Goal: Task Accomplishment & Management: Complete application form

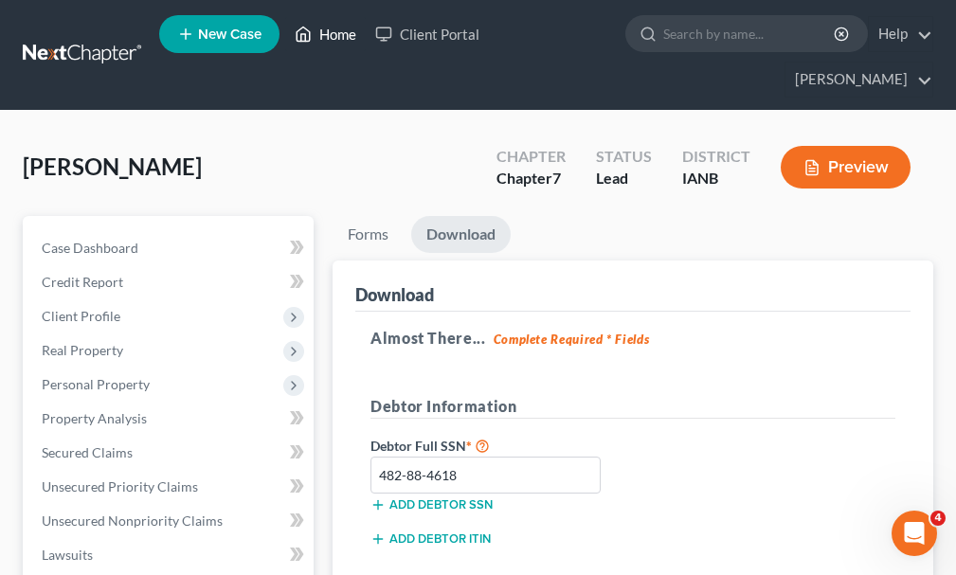
click at [330, 37] on link "Home" at bounding box center [325, 34] width 81 height 34
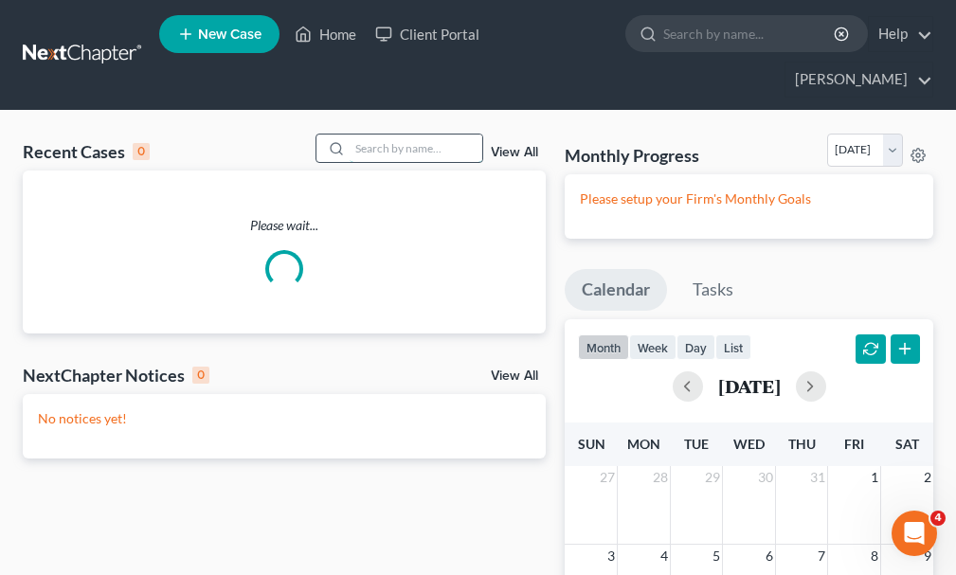
click at [391, 135] on input "search" at bounding box center [416, 148] width 133 height 27
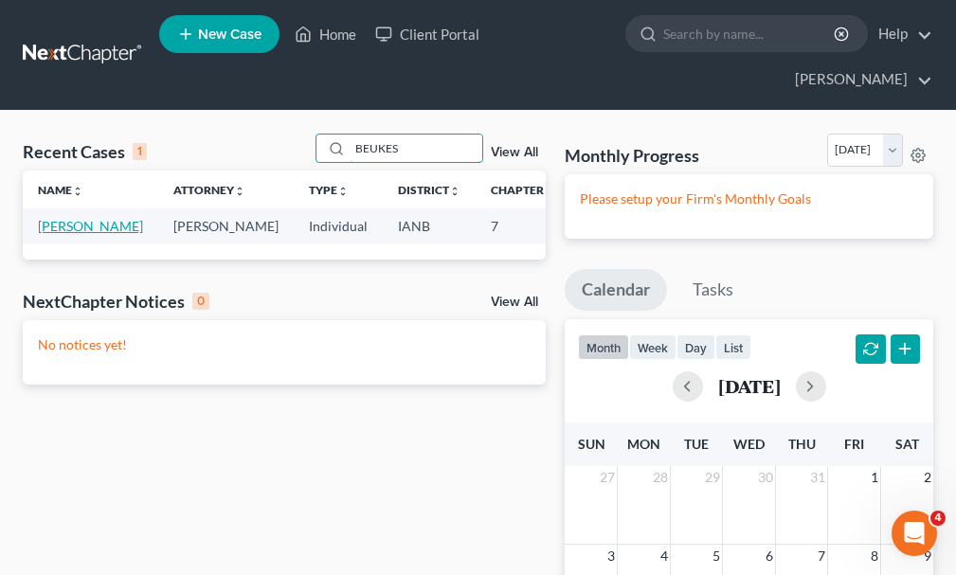
type input "BEUKES"
click at [45, 218] on link "[PERSON_NAME]" at bounding box center [90, 226] width 105 height 16
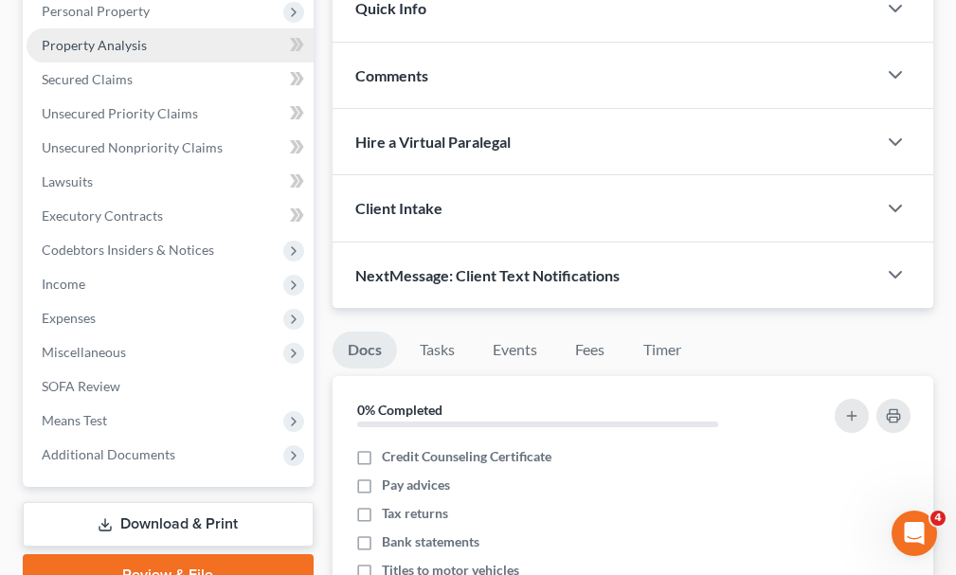
scroll to position [379, 0]
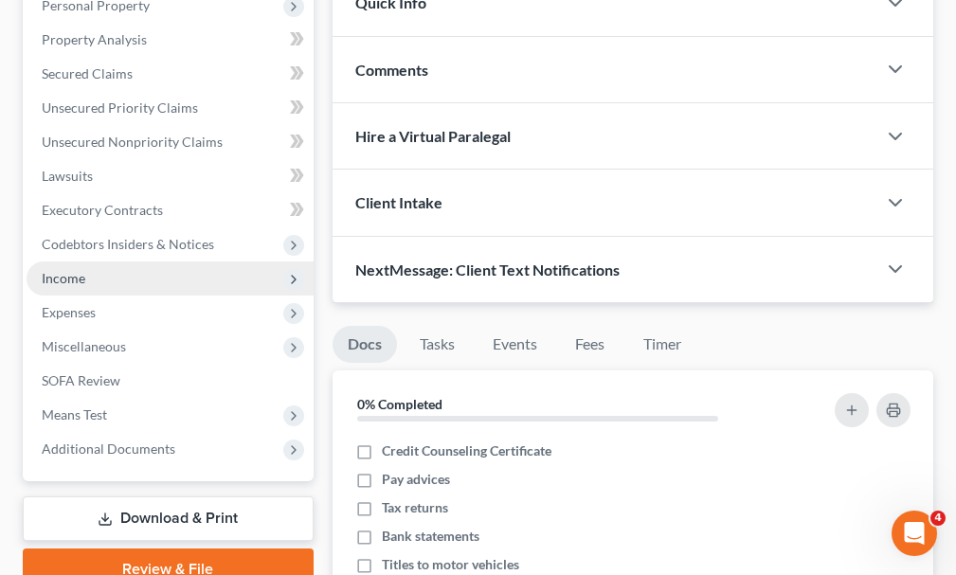
click at [64, 270] on span "Income" at bounding box center [64, 278] width 44 height 16
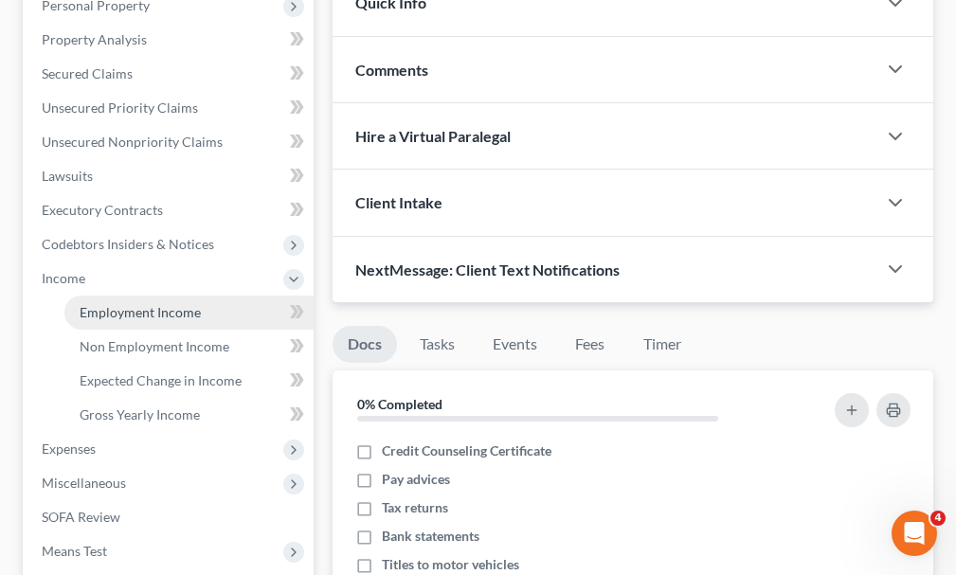
click at [119, 304] on span "Employment Income" at bounding box center [140, 312] width 121 height 16
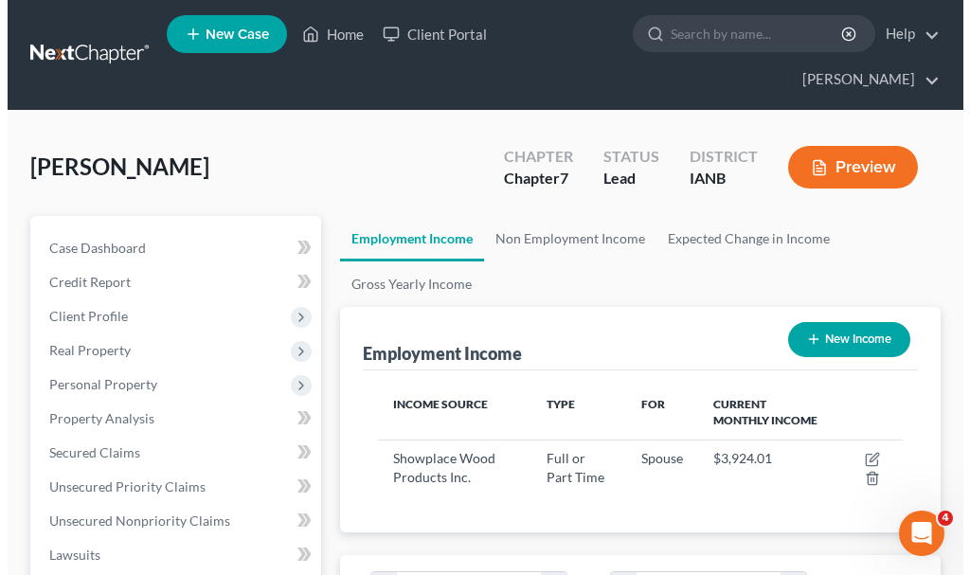
scroll to position [262, 563]
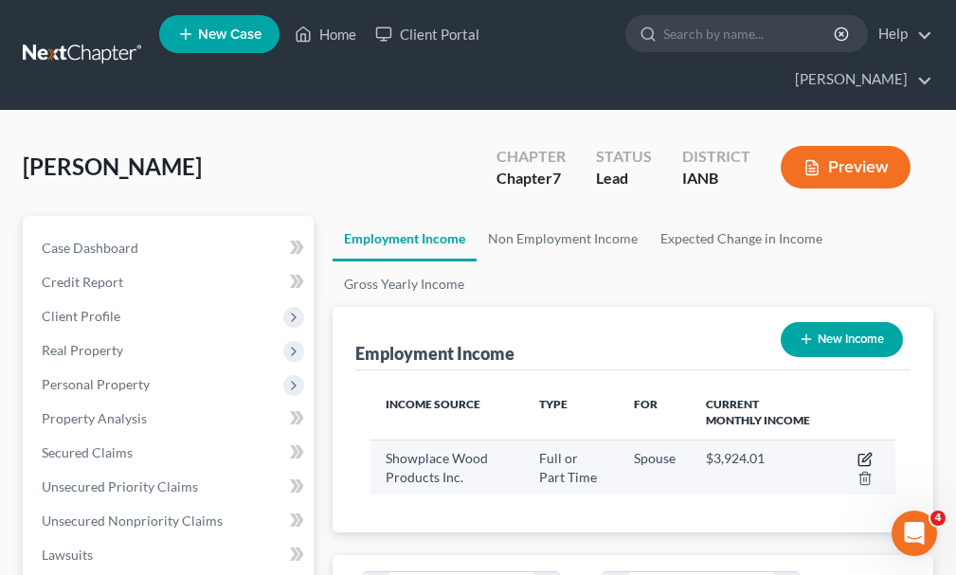
click at [864, 452] on icon "button" at bounding box center [864, 459] width 15 height 15
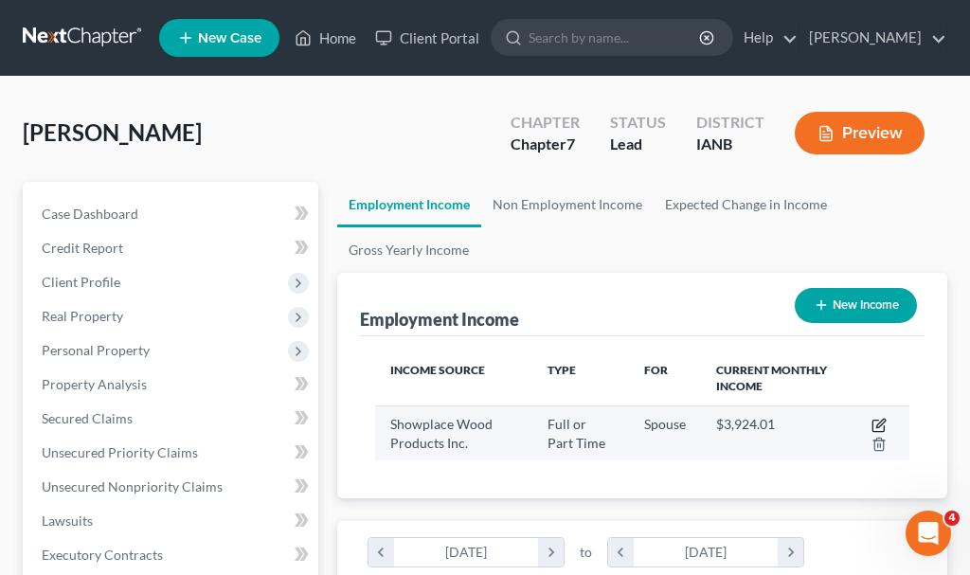
select select "0"
select select "43"
select select "2"
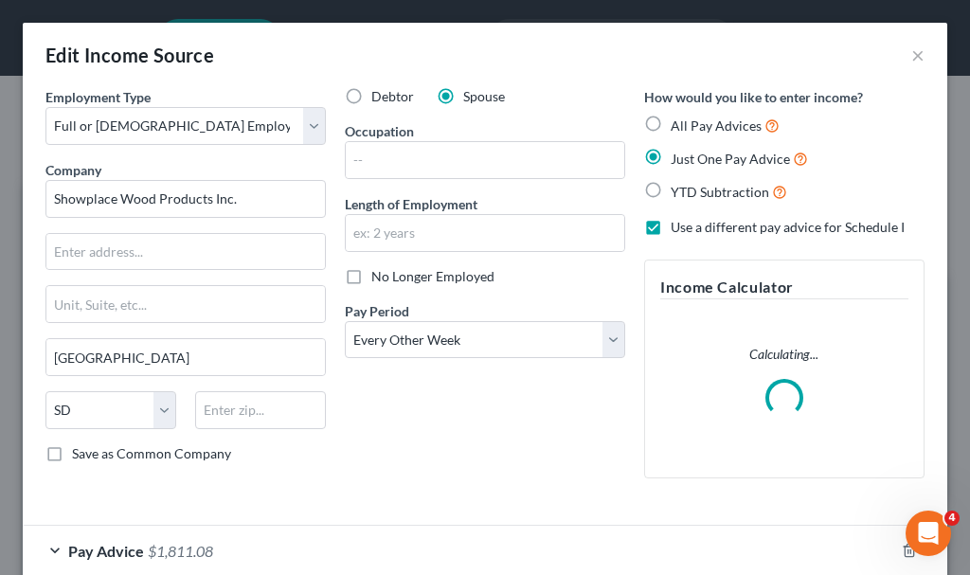
scroll to position [267, 572]
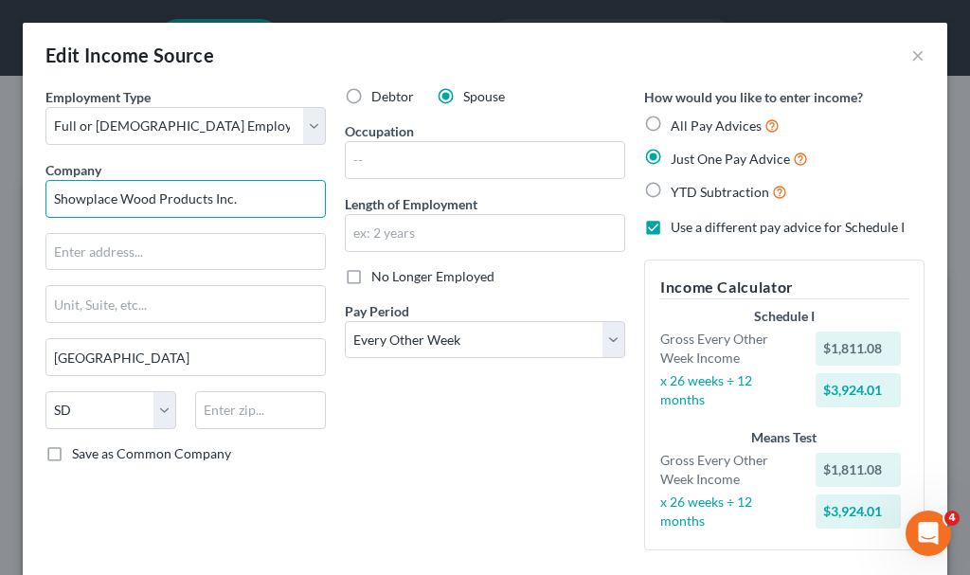
drag, startPoint x: 227, startPoint y: 194, endPoint x: 4, endPoint y: 194, distance: 223.6
click at [4, 194] on div "Edit Income Source × Employment Type * Select Full or [DEMOGRAPHIC_DATA] Employ…" at bounding box center [485, 287] width 970 height 575
type input "TransOva Genetics"
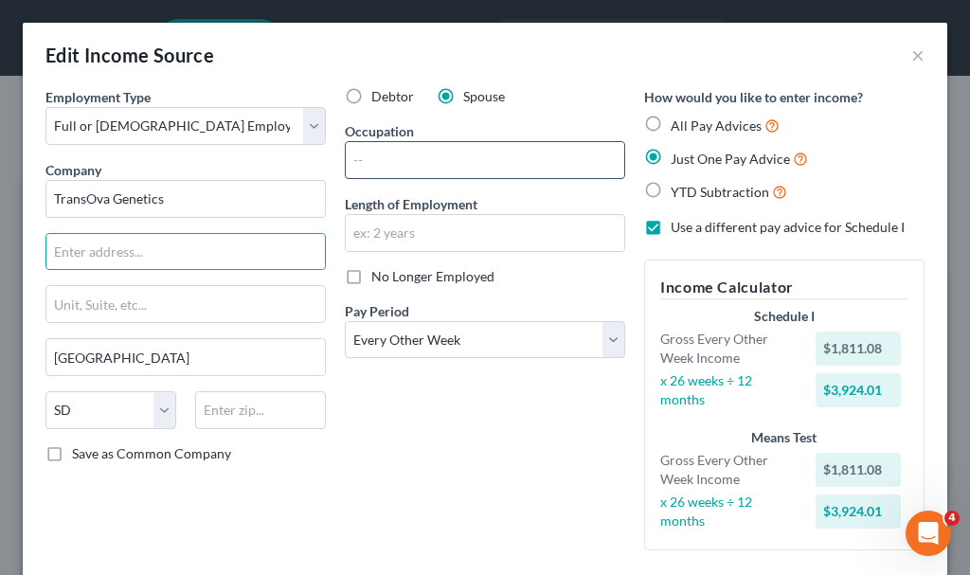
click at [376, 165] on input "text" at bounding box center [485, 160] width 278 height 36
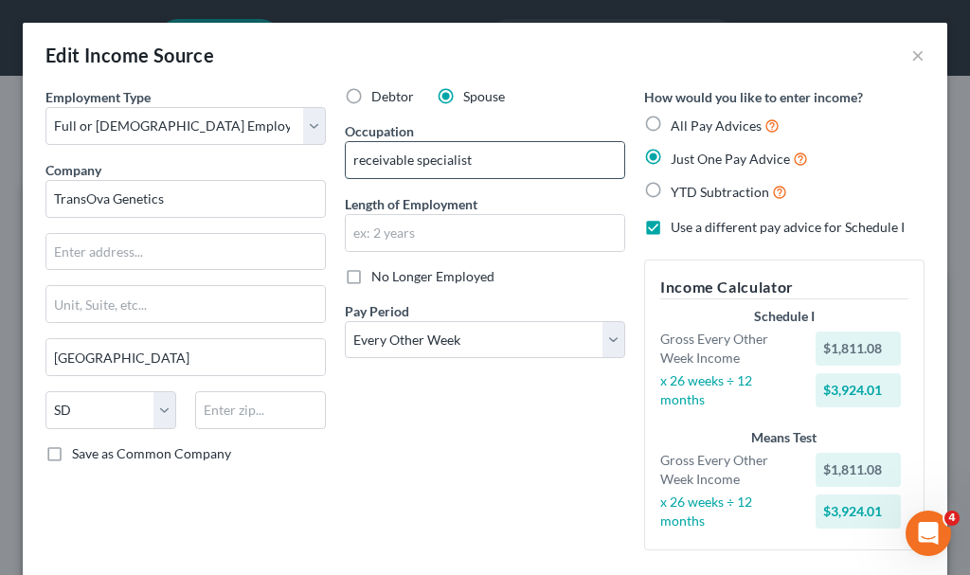
type input "receivable specialist"
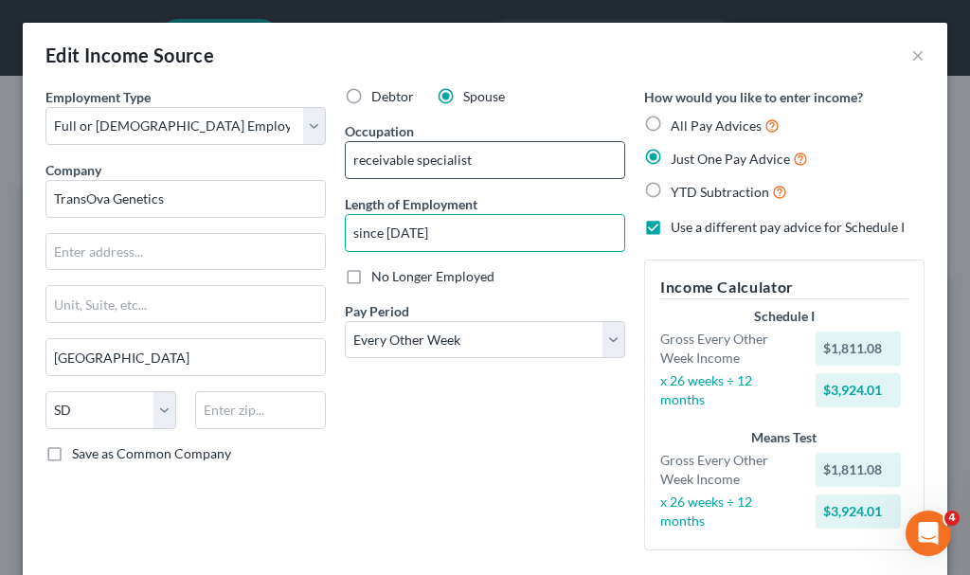
type input "since [DATE]"
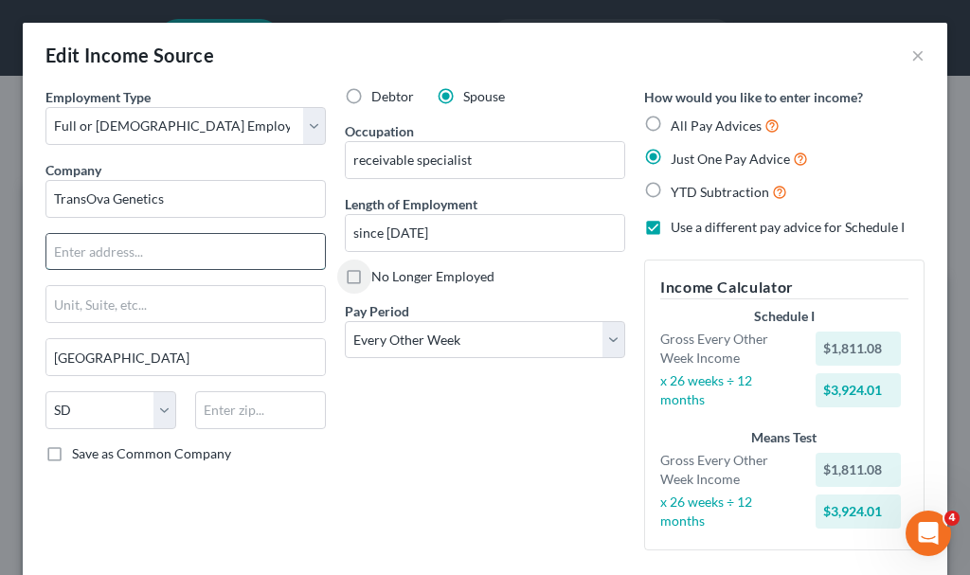
click at [148, 255] on input "text" at bounding box center [185, 252] width 278 height 36
type input "[STREET_ADDRESS]"
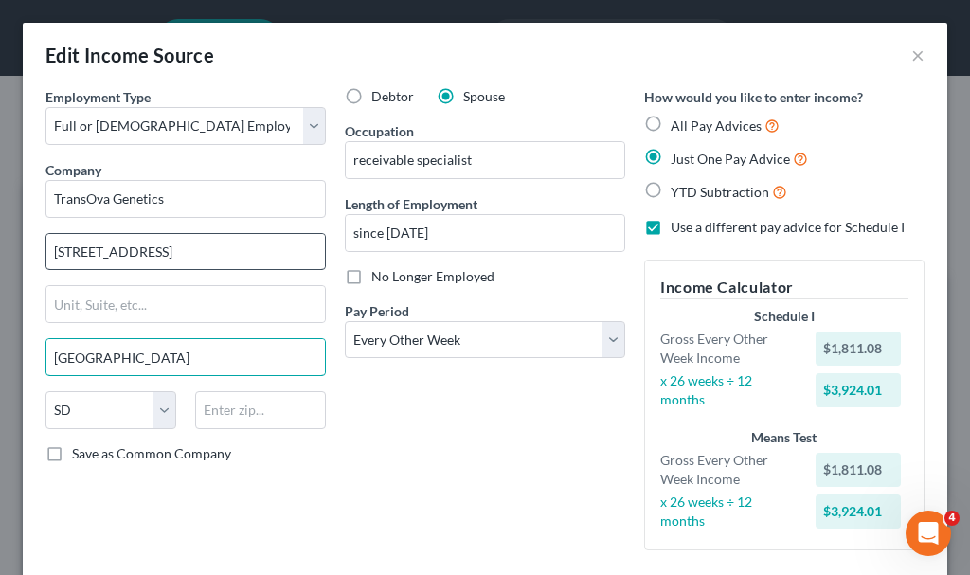
type input "[GEOGRAPHIC_DATA]"
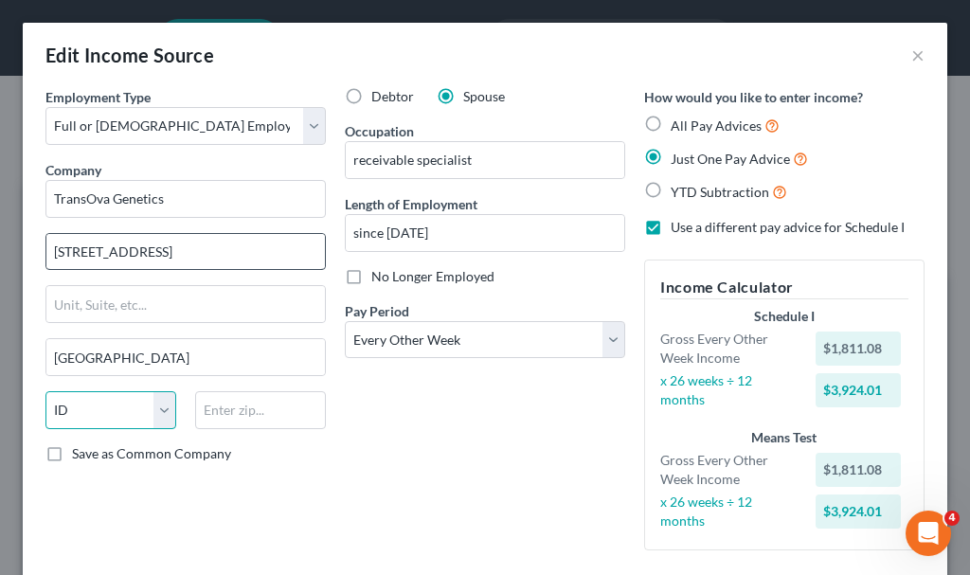
select select "16"
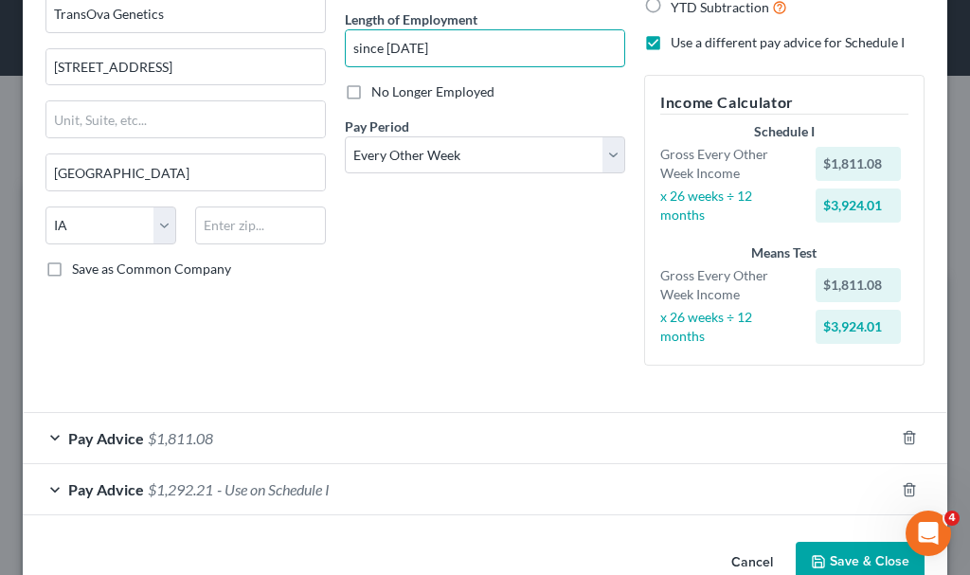
scroll to position [229, 0]
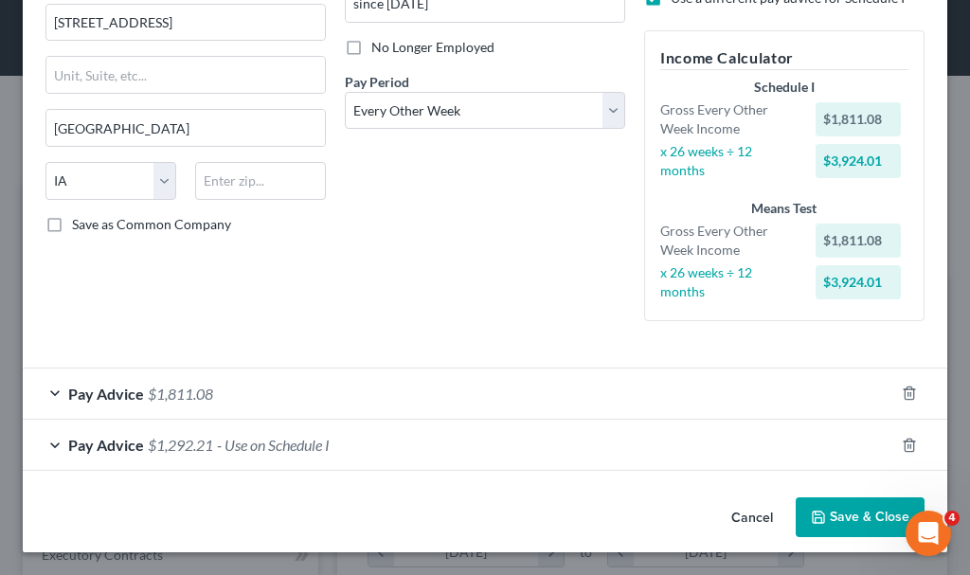
click at [262, 443] on span "- Use on Schedule I" at bounding box center [273, 445] width 113 height 18
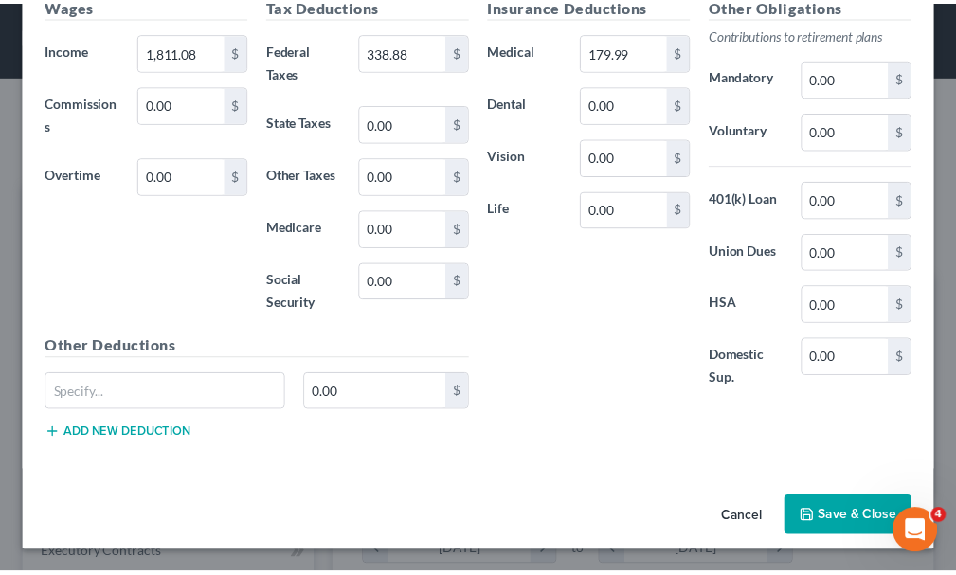
scroll to position [730, 0]
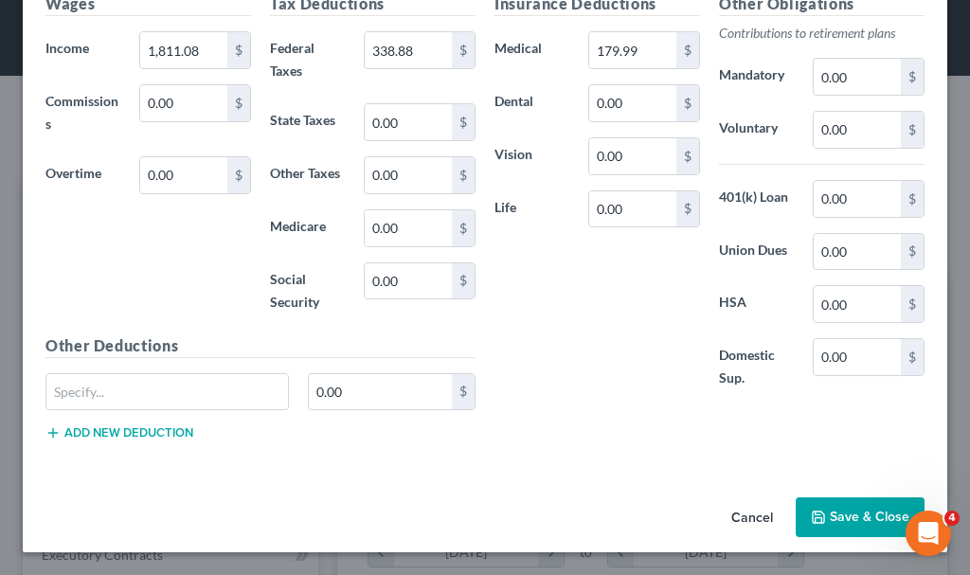
click at [818, 516] on button "Save & Close" at bounding box center [860, 517] width 129 height 40
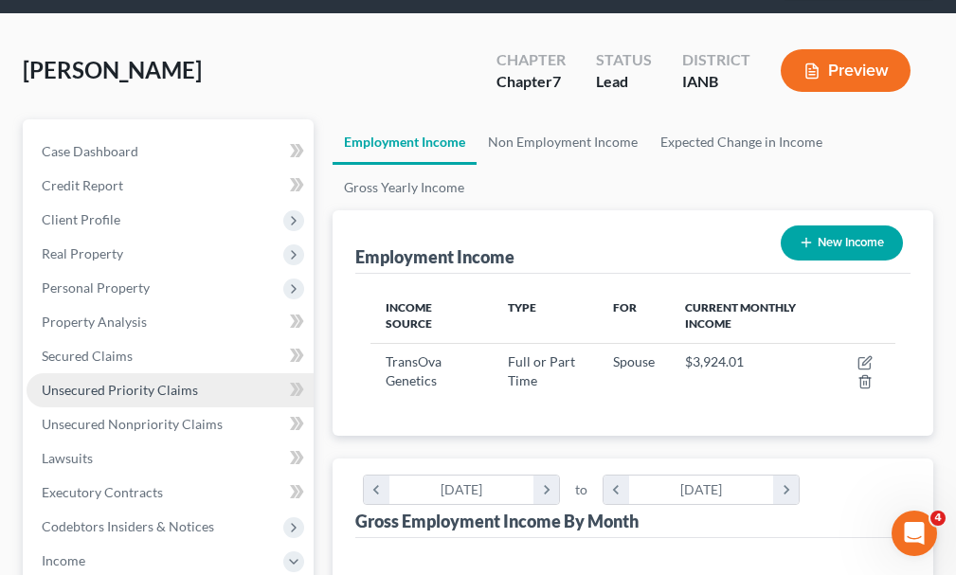
scroll to position [474, 0]
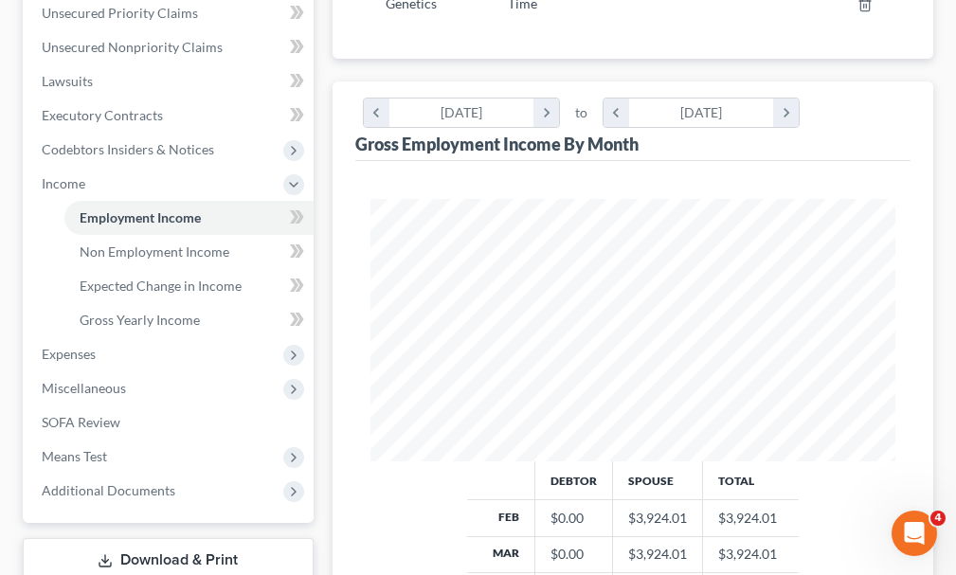
click at [160, 538] on link "Download & Print" at bounding box center [168, 560] width 291 height 45
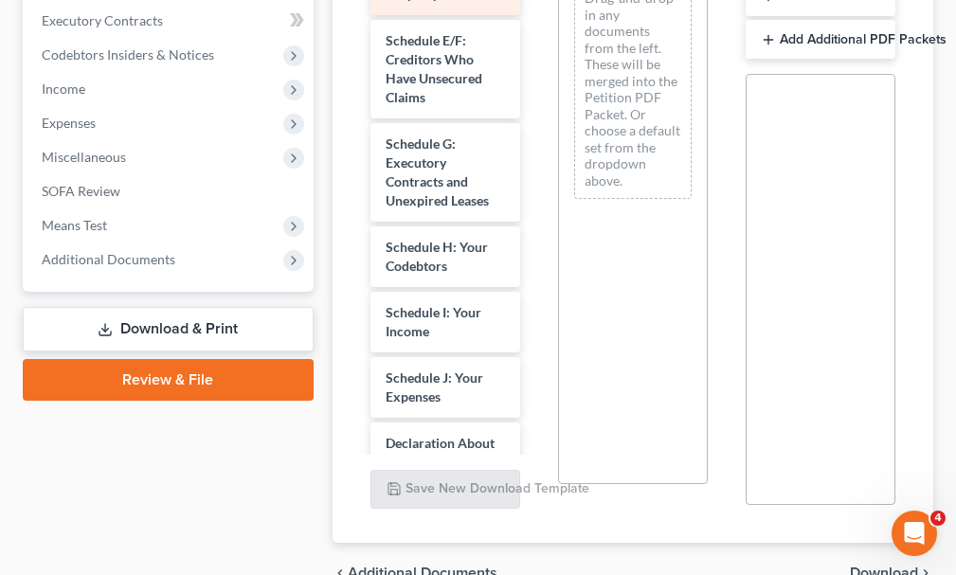
scroll to position [474, 0]
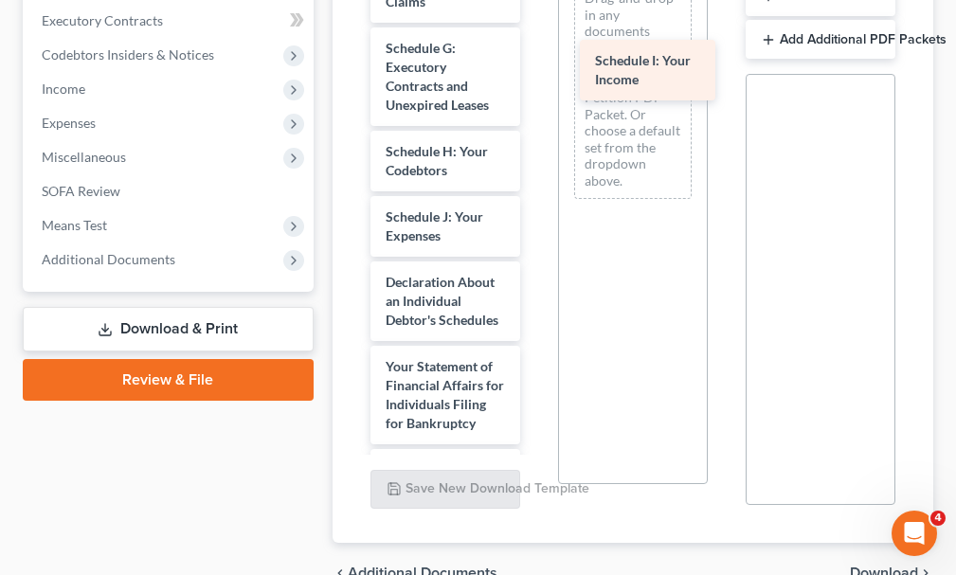
drag, startPoint x: 410, startPoint y: 185, endPoint x: 622, endPoint y: 59, distance: 246.8
click at [535, 59] on div "Schedule I: Your Income Voluntary Petition for Individuals Filing for Bankruptc…" at bounding box center [445, 278] width 180 height 1626
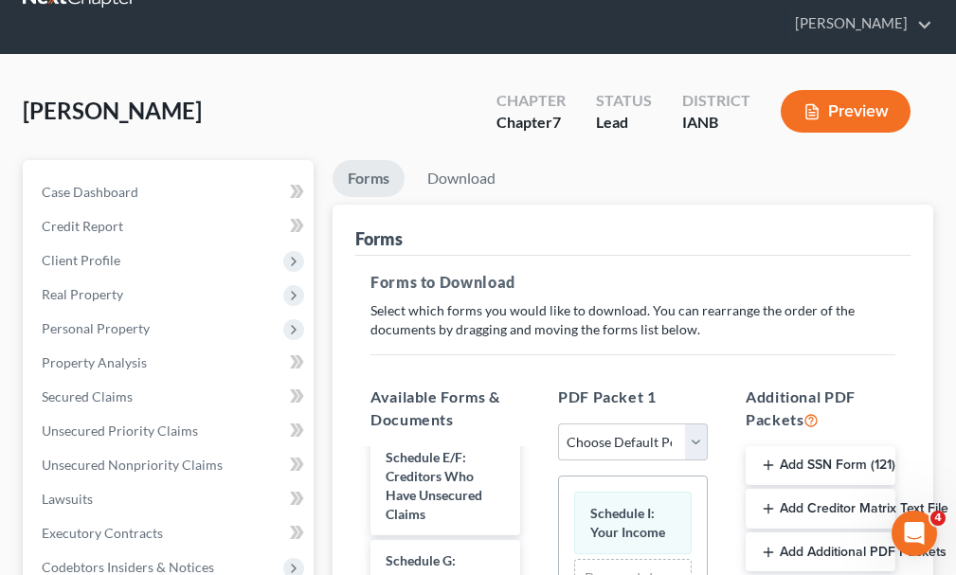
scroll to position [0, 0]
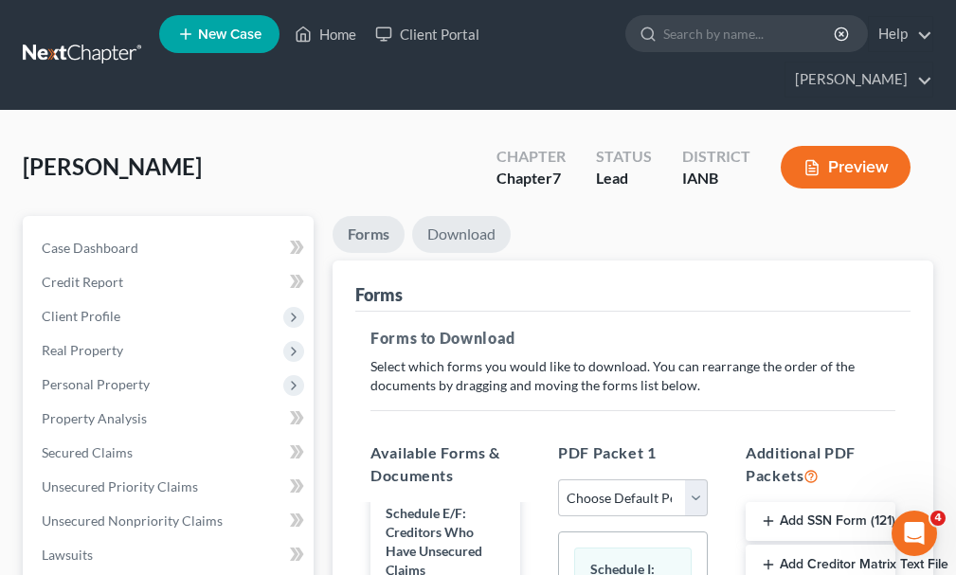
click at [455, 216] on link "Download" at bounding box center [461, 234] width 99 height 37
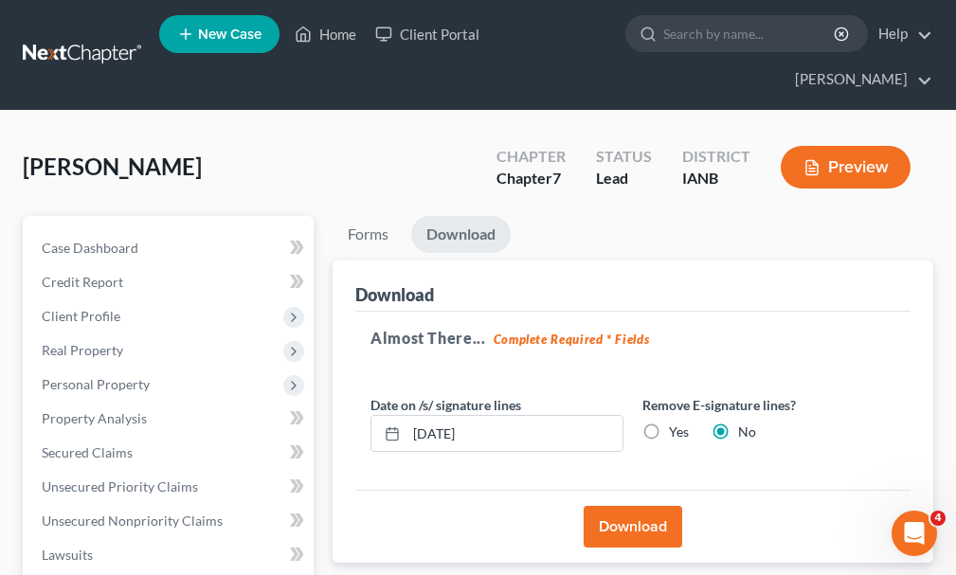
click at [630, 506] on button "Download" at bounding box center [633, 527] width 99 height 42
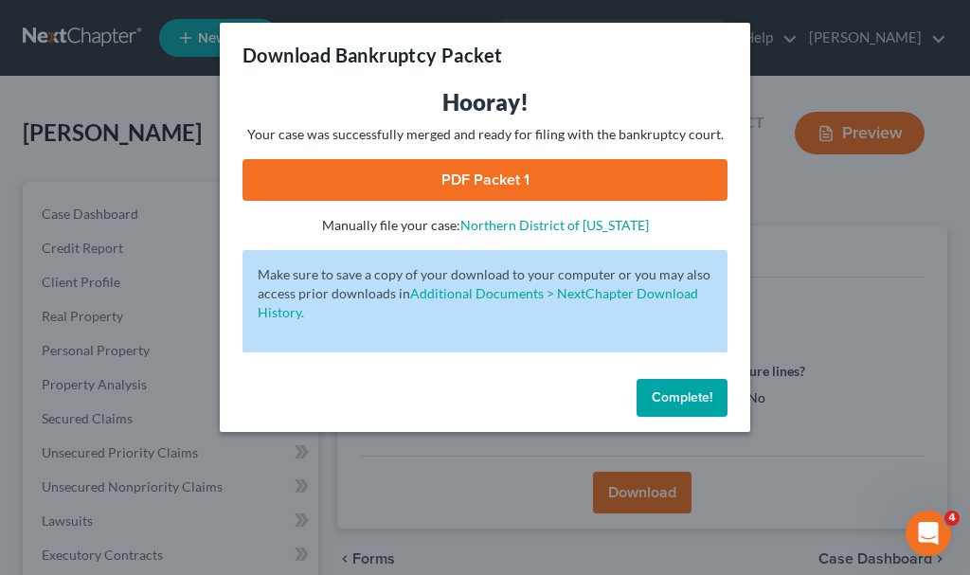
click at [324, 178] on link "PDF Packet 1" at bounding box center [484, 180] width 485 height 42
click at [687, 390] on span "Complete!" at bounding box center [682, 397] width 61 height 16
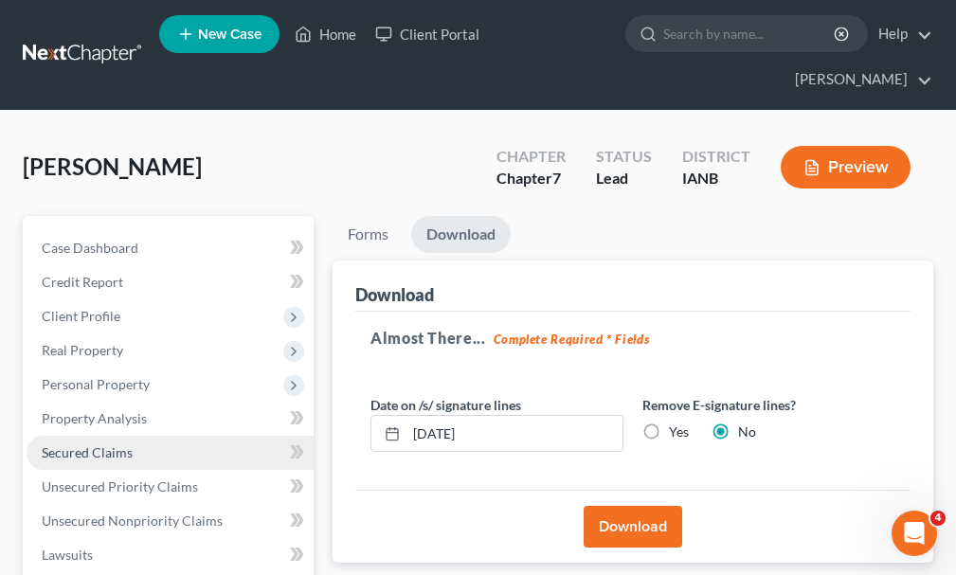
click at [83, 444] on span "Secured Claims" at bounding box center [87, 452] width 91 height 16
